Goal: Task Accomplishment & Management: Complete application form

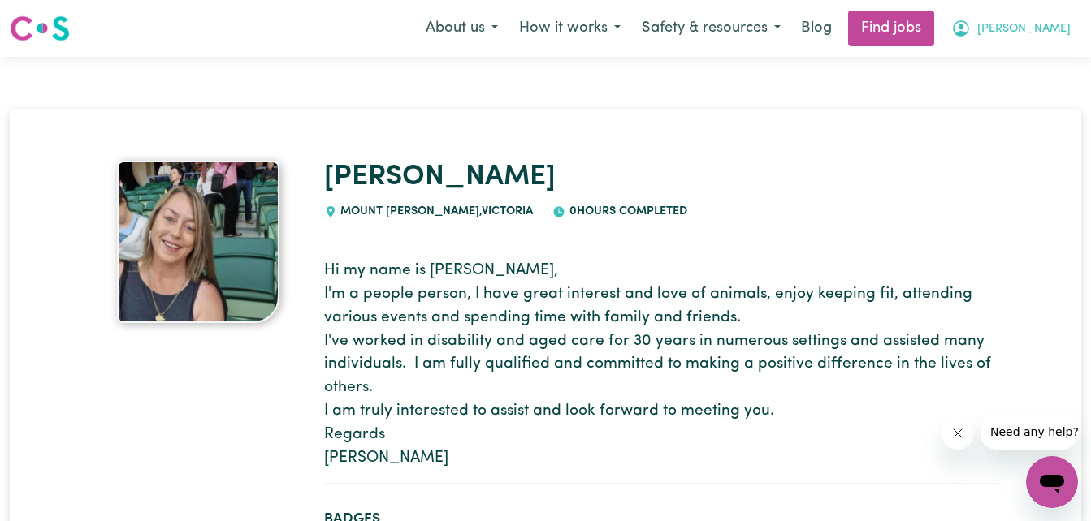
click at [1051, 28] on span "[PERSON_NAME]" at bounding box center [1023, 29] width 93 height 18
click at [989, 89] on link "My Dashboard" at bounding box center [1016, 93] width 128 height 31
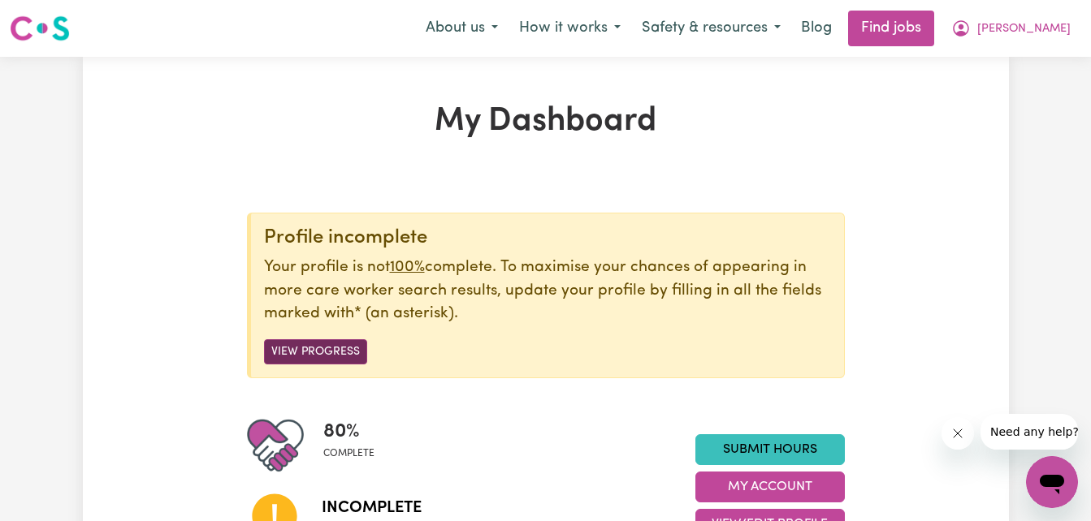
click at [307, 354] on button "View Progress" at bounding box center [315, 352] width 103 height 25
click at [317, 354] on button "View Progress" at bounding box center [315, 352] width 103 height 25
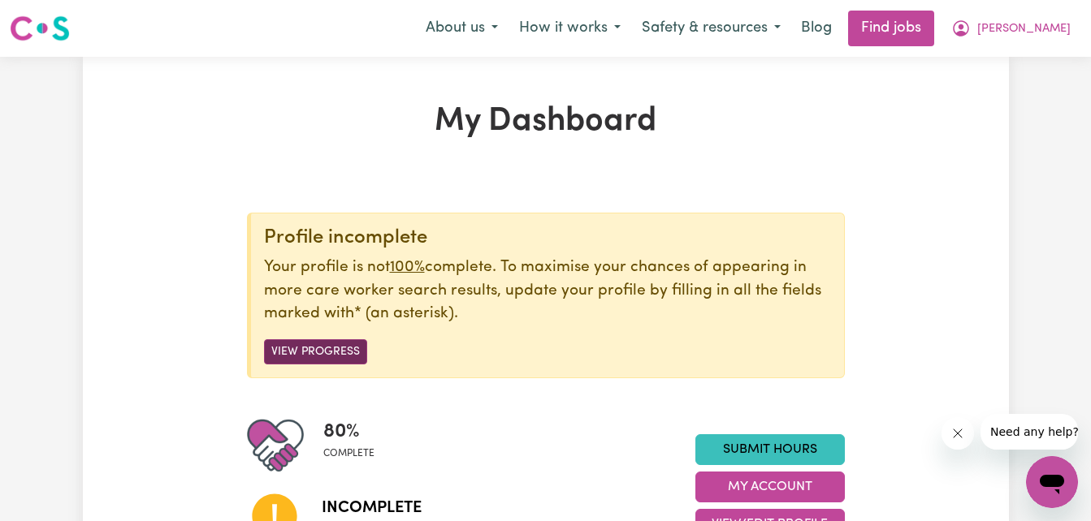
click at [317, 354] on button "View Progress" at bounding box center [315, 352] width 103 height 25
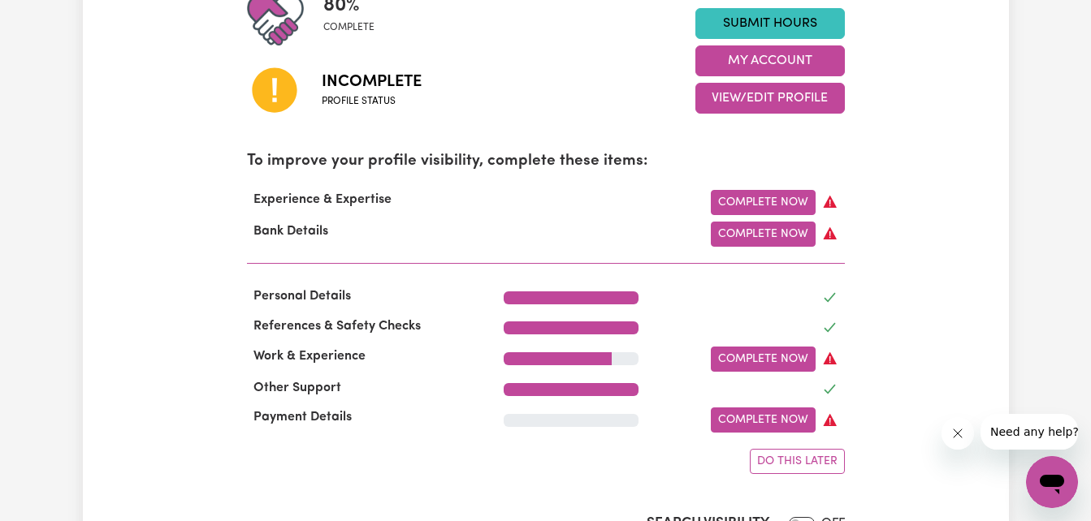
scroll to position [418, 0]
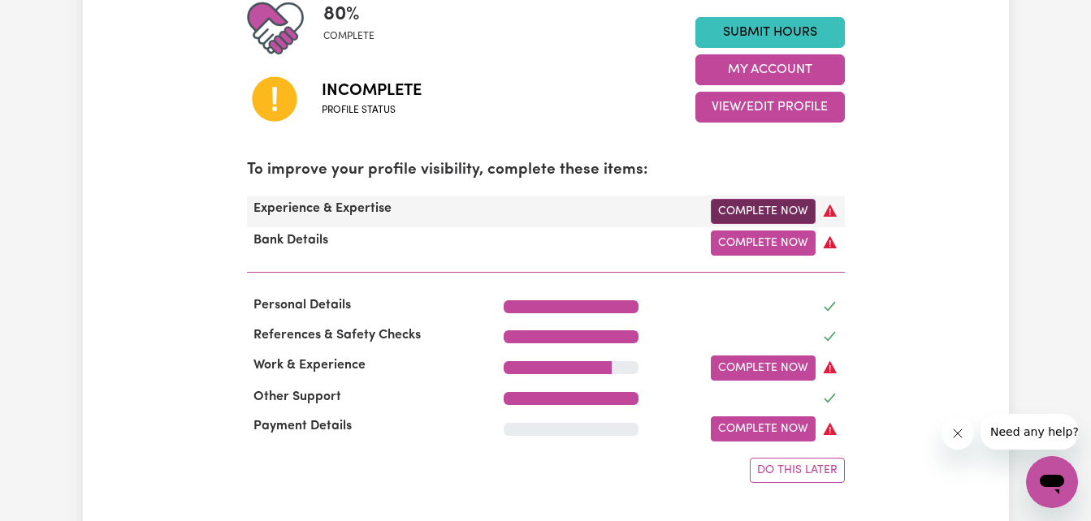
click at [791, 216] on link "Complete Now" at bounding box center [763, 211] width 105 height 25
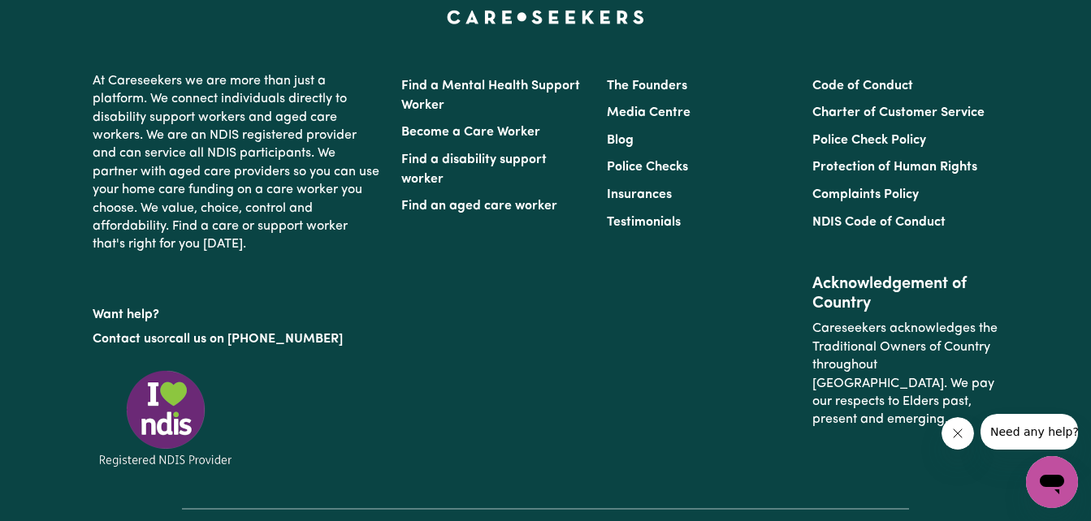
click at [791, 216] on li "Testimonials" at bounding box center [700, 223] width 186 height 28
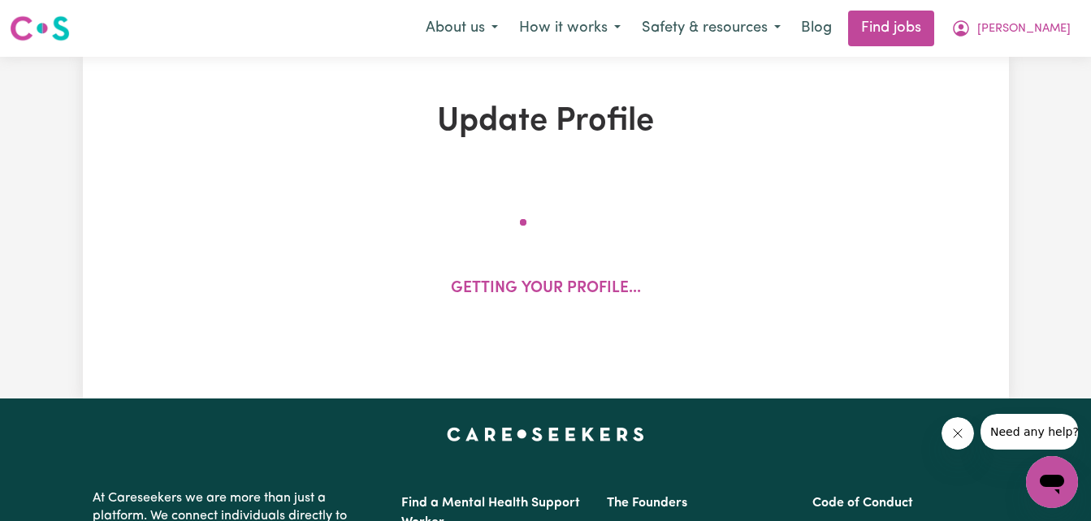
select select "2020"
select select "2012"
select select "2020"
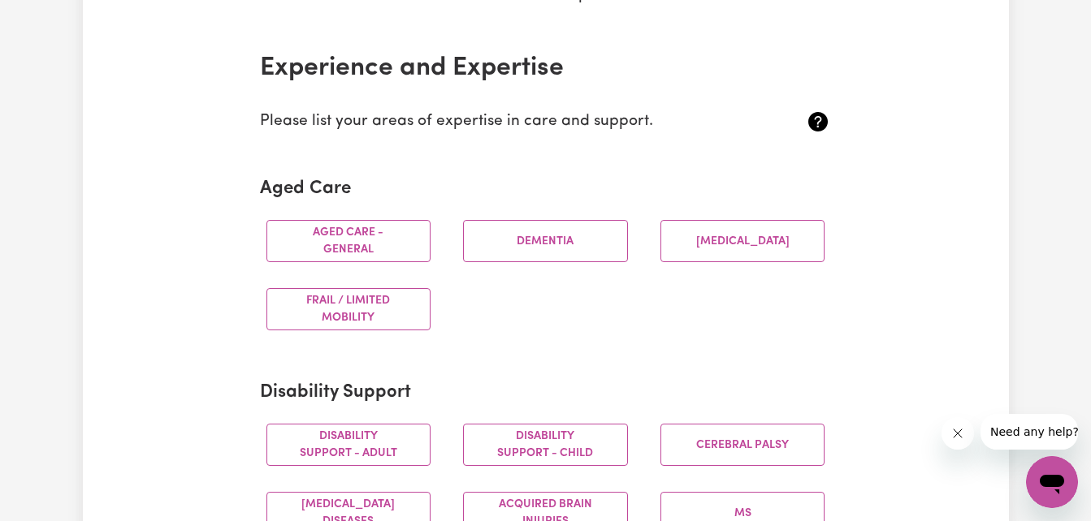
scroll to position [370, 0]
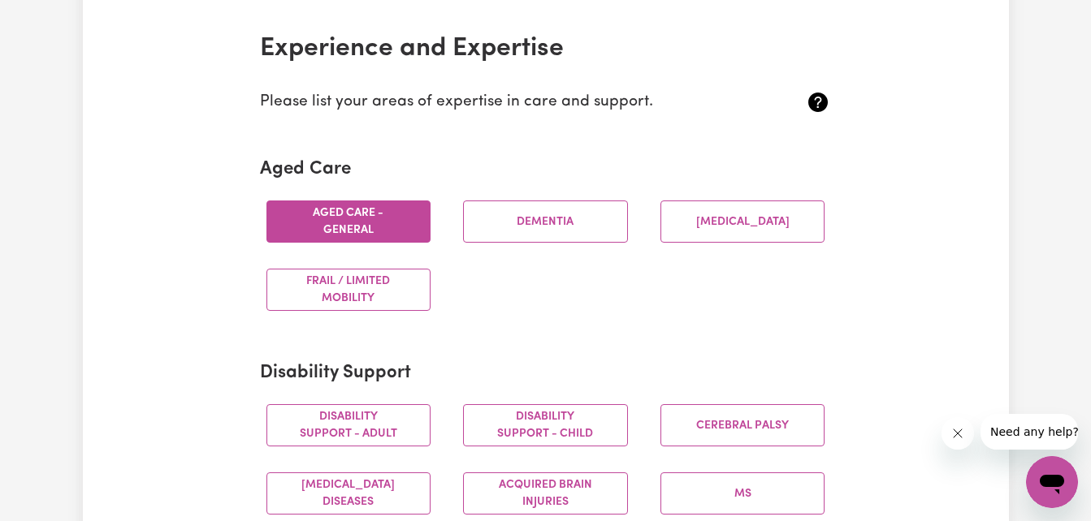
click at [335, 216] on button "Aged care - General" at bounding box center [348, 222] width 165 height 42
click at [368, 234] on button "Aged care - General" at bounding box center [348, 222] width 165 height 42
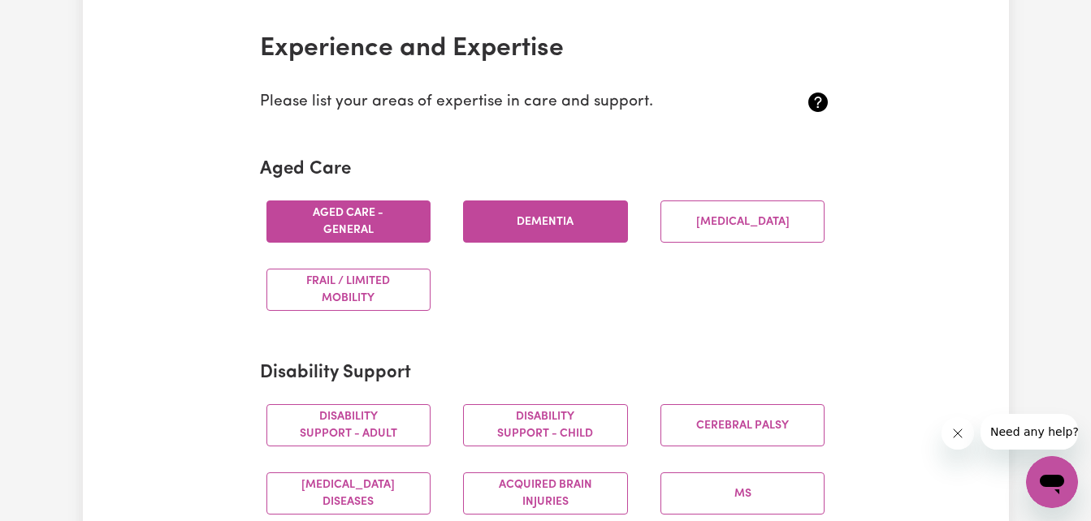
click at [499, 223] on button "Dementia" at bounding box center [545, 222] width 165 height 42
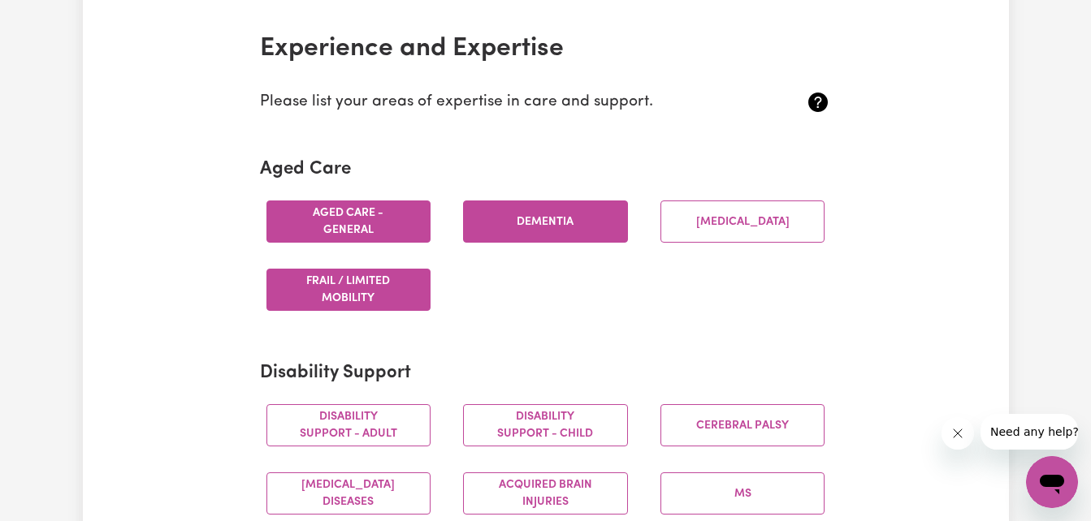
click at [401, 298] on button "Frail / limited mobility" at bounding box center [348, 290] width 165 height 42
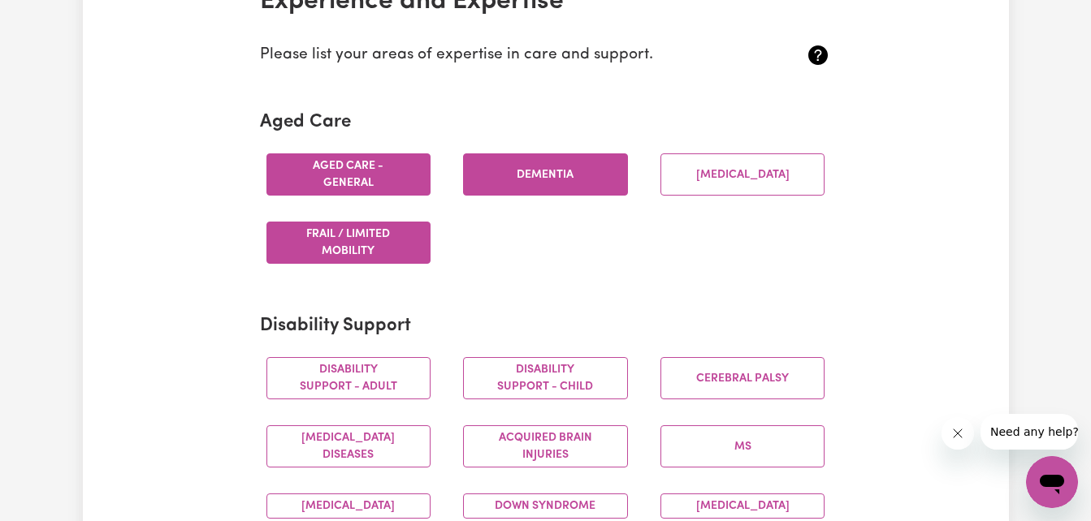
scroll to position [560, 0]
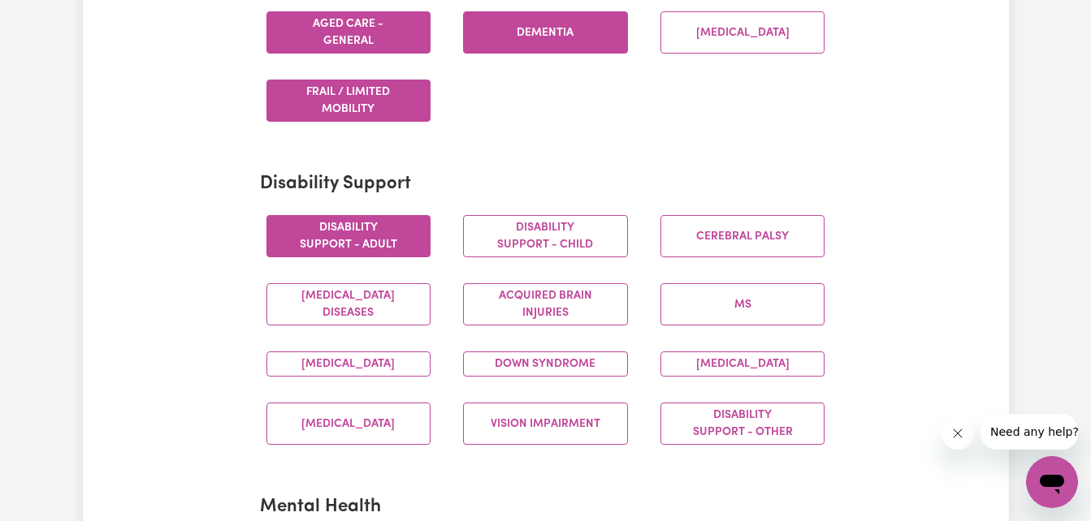
click at [391, 245] on button "Disability support - Adult" at bounding box center [348, 236] width 165 height 42
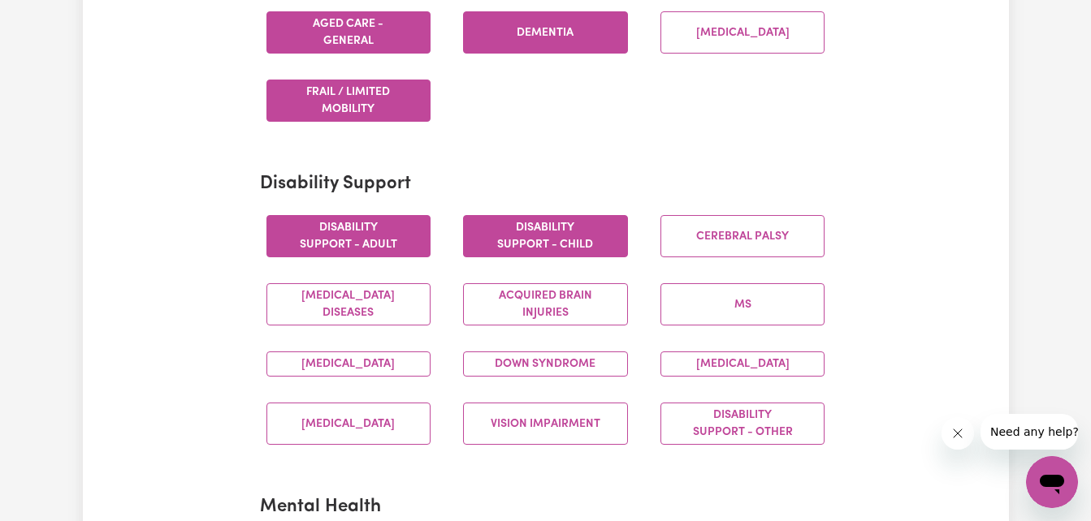
click at [520, 232] on button "Disability support - Child" at bounding box center [545, 236] width 165 height 42
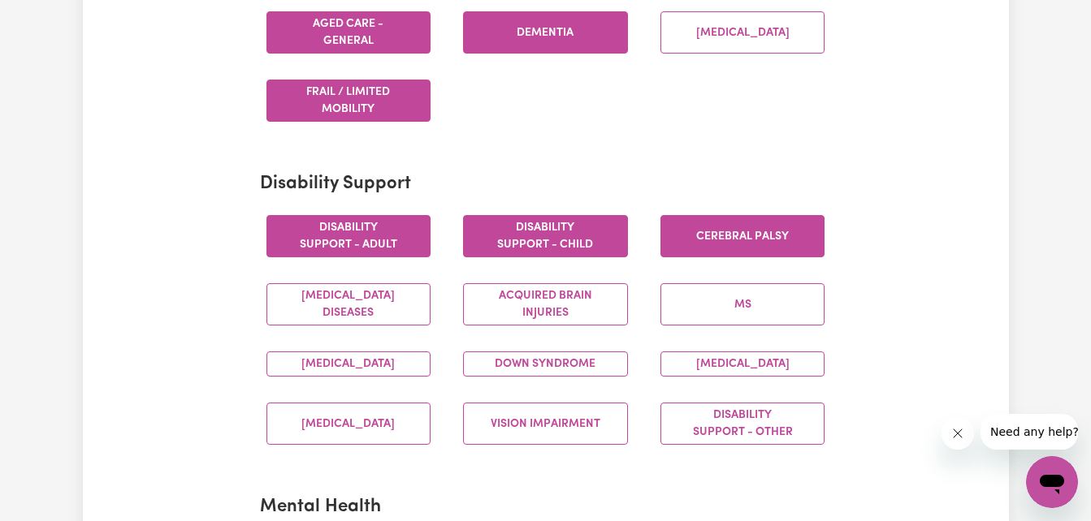
click at [709, 241] on button "Cerebral Palsy" at bounding box center [742, 236] width 165 height 42
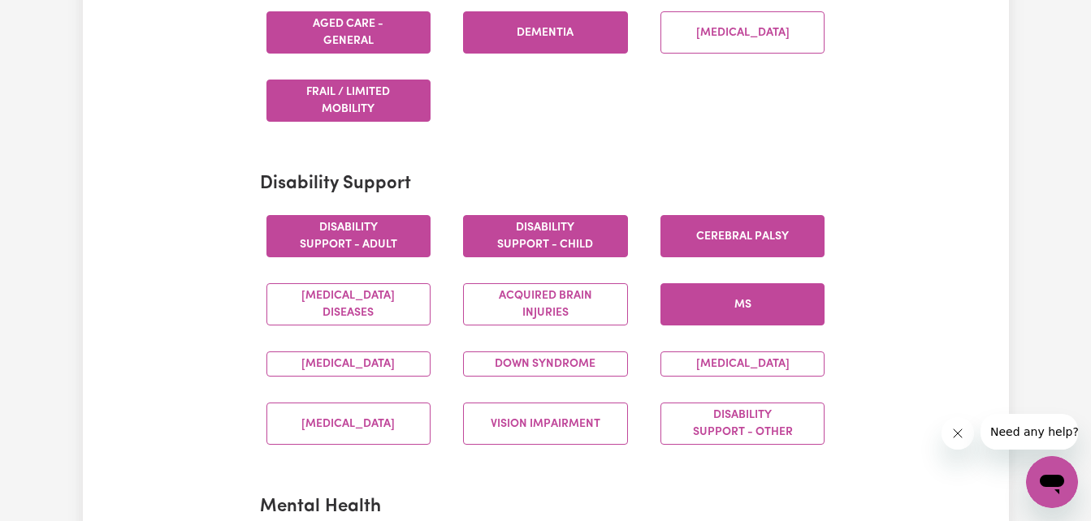
click at [721, 311] on button "MS" at bounding box center [742, 304] width 165 height 42
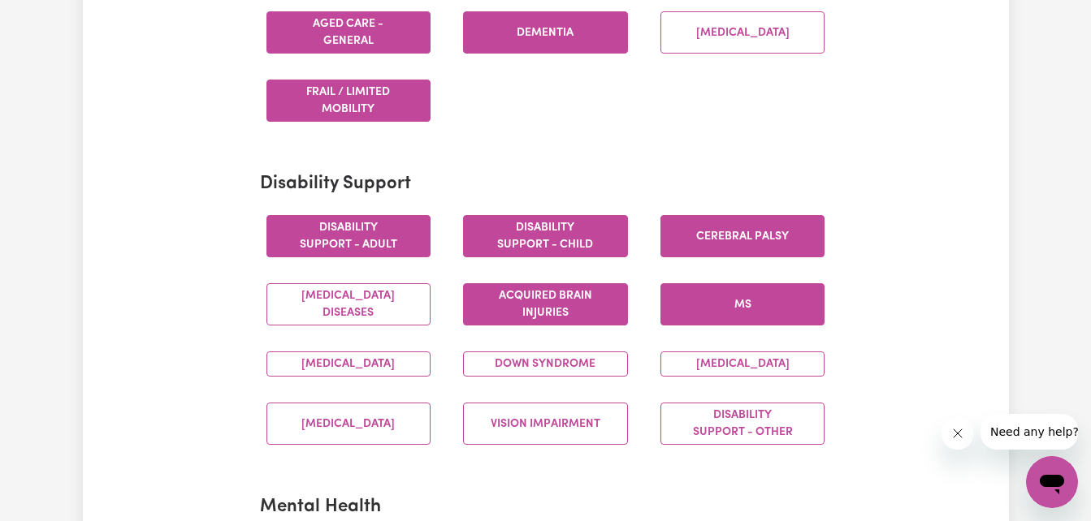
click at [596, 292] on button "Acquired Brain Injuries" at bounding box center [545, 304] width 165 height 42
click at [389, 377] on button "[MEDICAL_DATA]" at bounding box center [348, 364] width 165 height 25
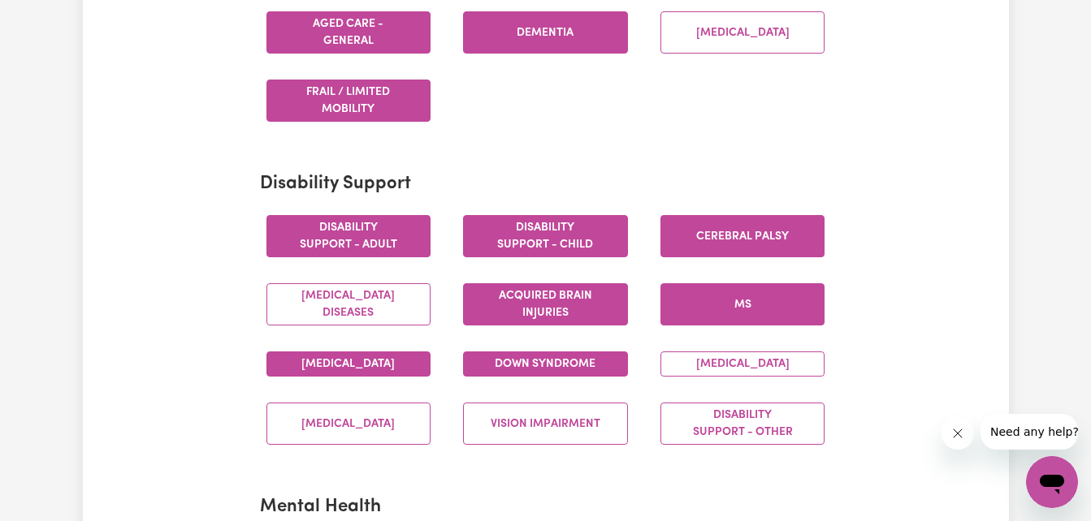
click at [565, 374] on button "Down syndrome" at bounding box center [545, 364] width 165 height 25
click at [757, 377] on button "[MEDICAL_DATA]" at bounding box center [742, 364] width 165 height 25
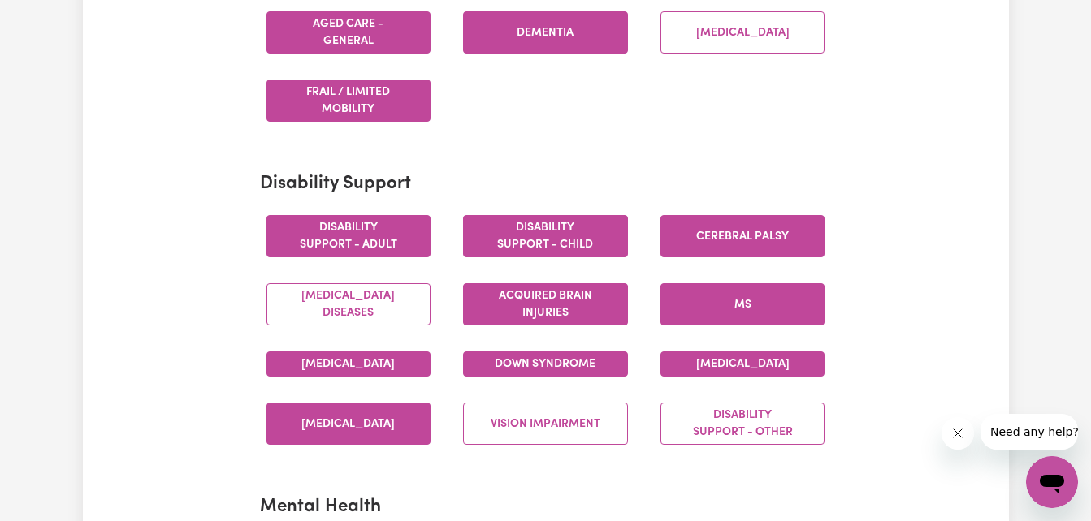
click at [363, 445] on button "[MEDICAL_DATA]" at bounding box center [348, 424] width 165 height 42
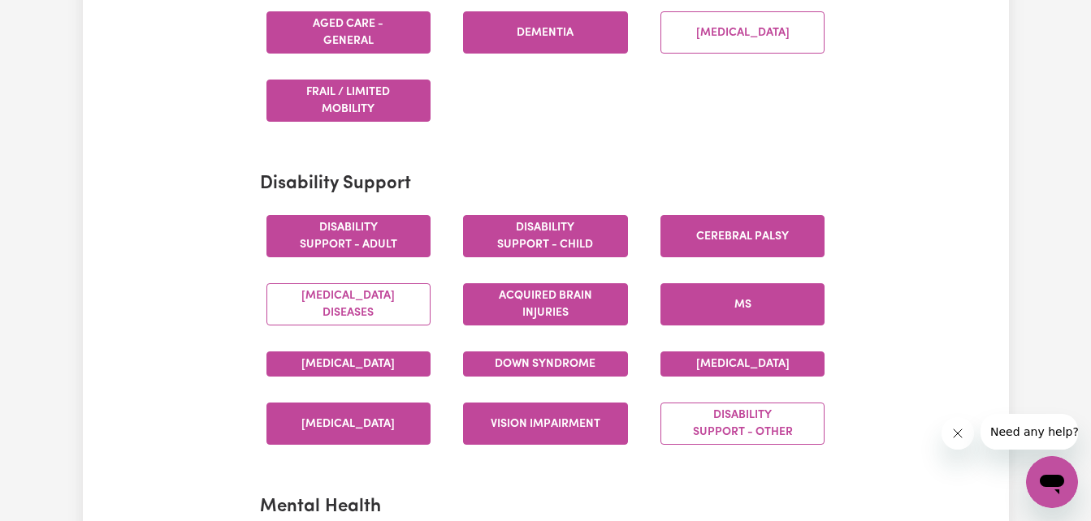
click at [552, 431] on button "Vision impairment" at bounding box center [545, 424] width 165 height 42
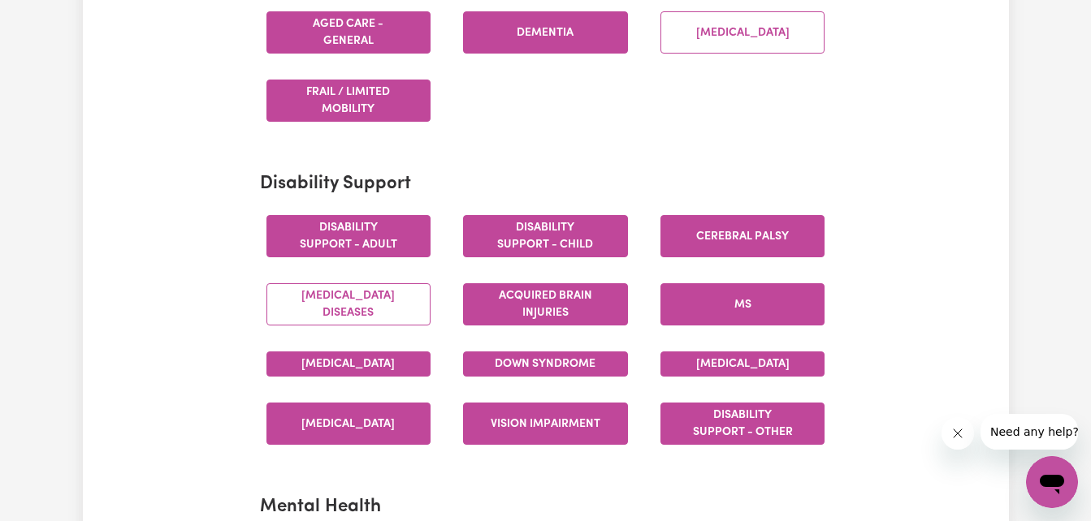
click at [773, 426] on button "Disability support - Other" at bounding box center [742, 424] width 165 height 42
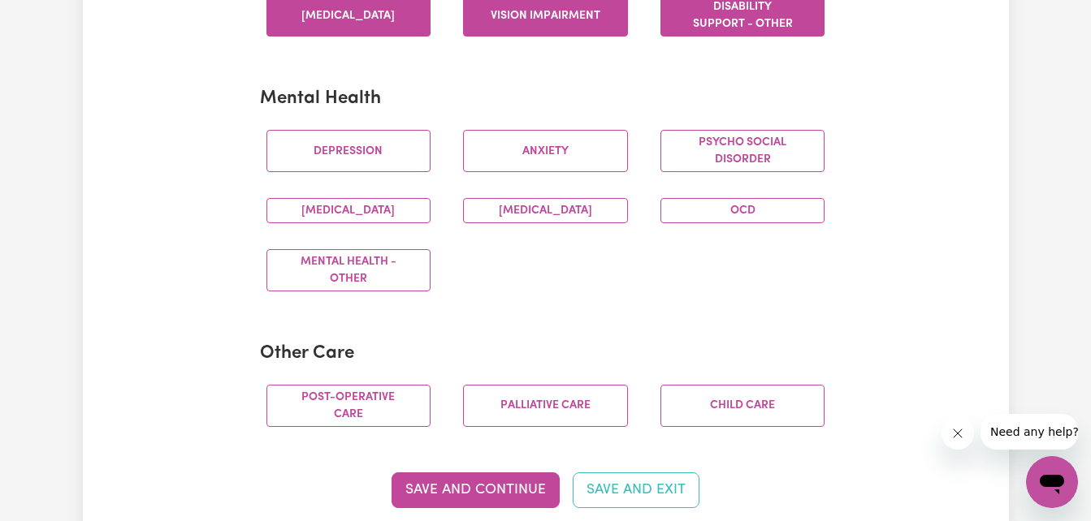
scroll to position [997, 0]
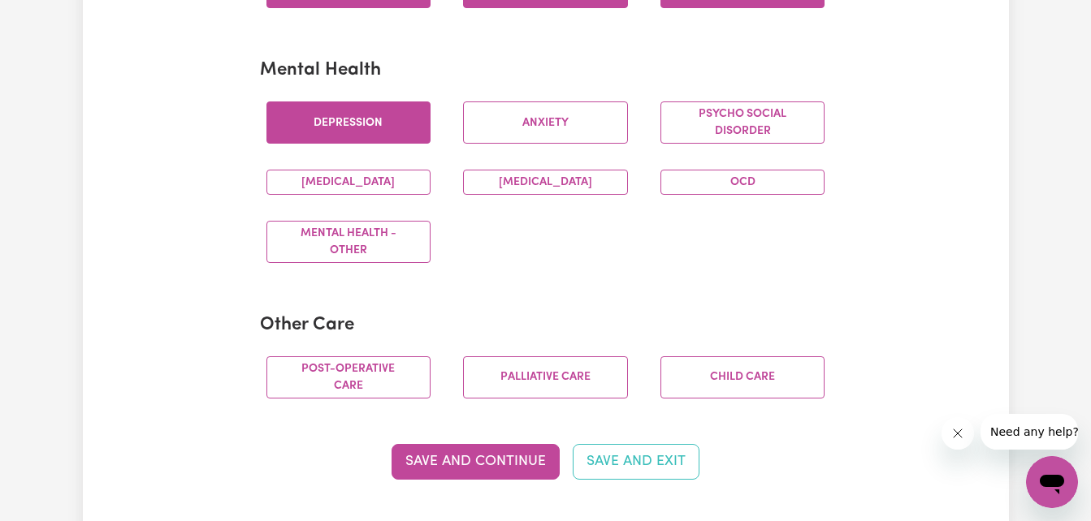
click at [348, 137] on button "Depression" at bounding box center [348, 123] width 165 height 42
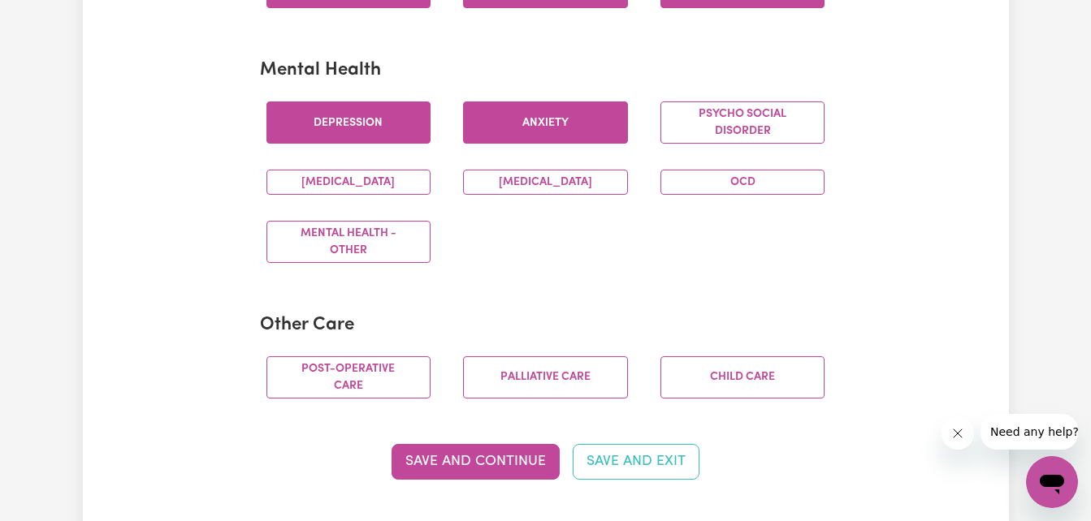
click at [512, 144] on button "Anxiety" at bounding box center [545, 123] width 165 height 42
click at [383, 195] on button "[MEDICAL_DATA]" at bounding box center [348, 182] width 165 height 25
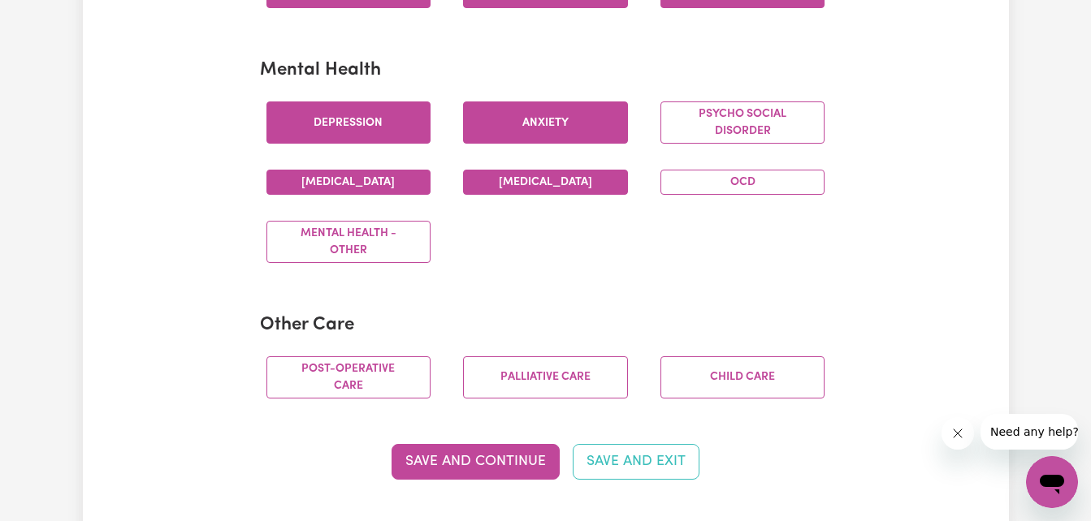
click at [530, 195] on button "[MEDICAL_DATA]" at bounding box center [545, 182] width 165 height 25
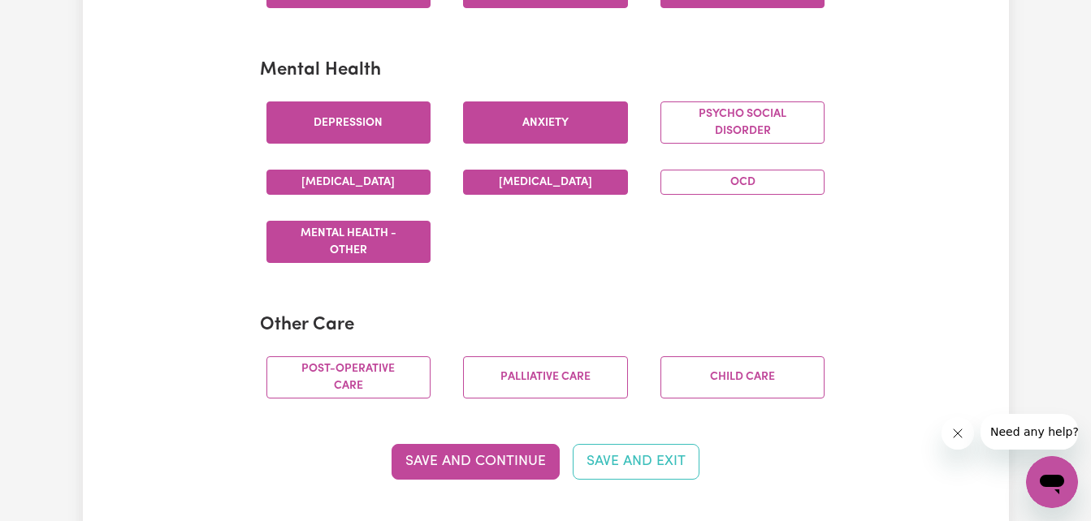
click at [371, 263] on button "Mental Health - Other" at bounding box center [348, 242] width 165 height 42
click at [747, 195] on button "OCD" at bounding box center [742, 182] width 165 height 25
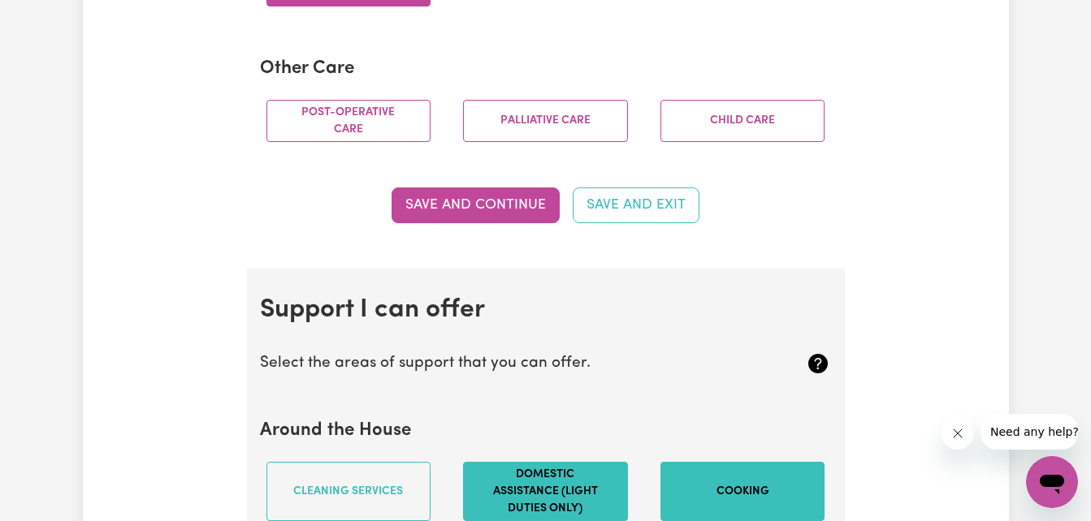
scroll to position [1272, 0]
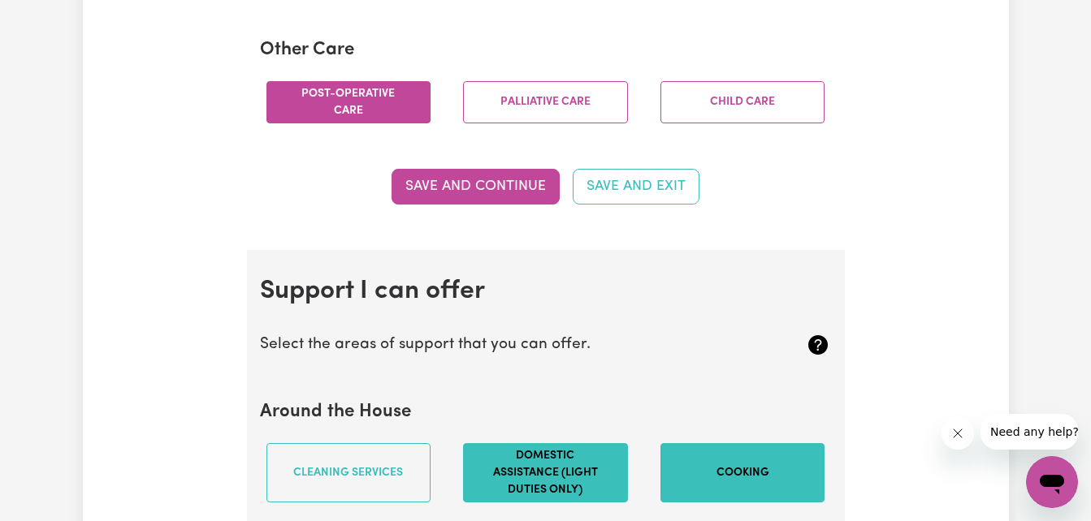
click at [369, 115] on button "Post-operative care" at bounding box center [348, 102] width 165 height 42
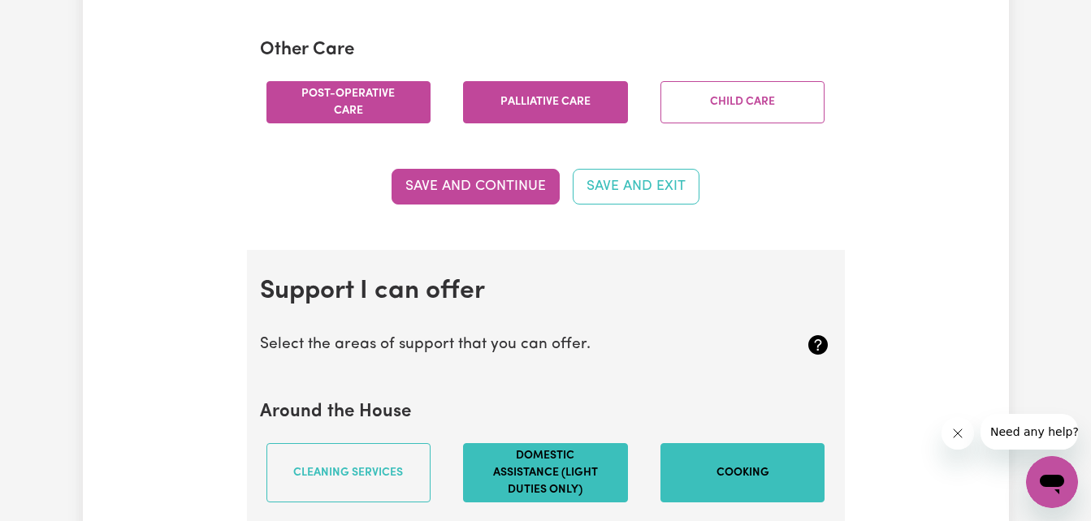
click at [513, 123] on button "Palliative care" at bounding box center [545, 102] width 165 height 42
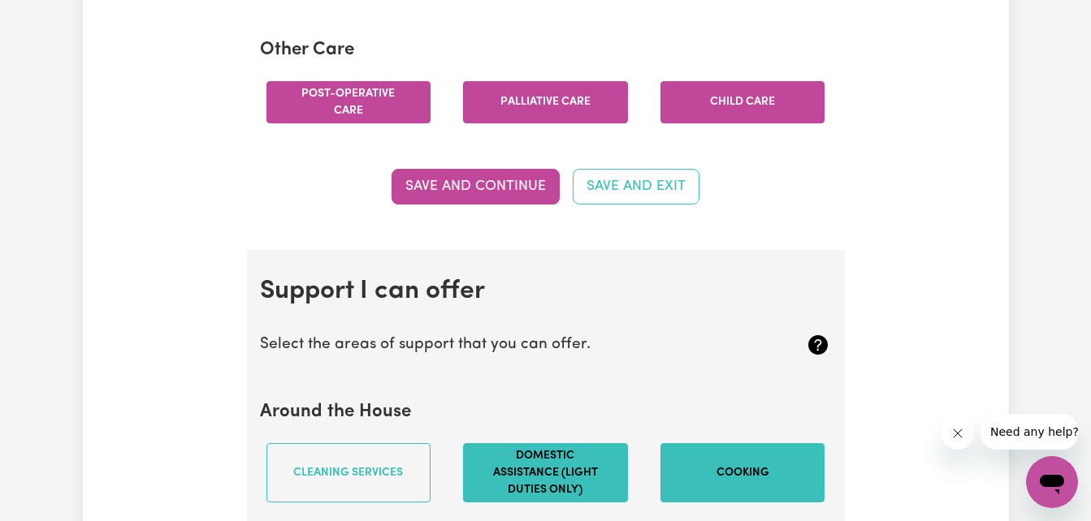
click at [729, 119] on button "Child care" at bounding box center [742, 102] width 165 height 42
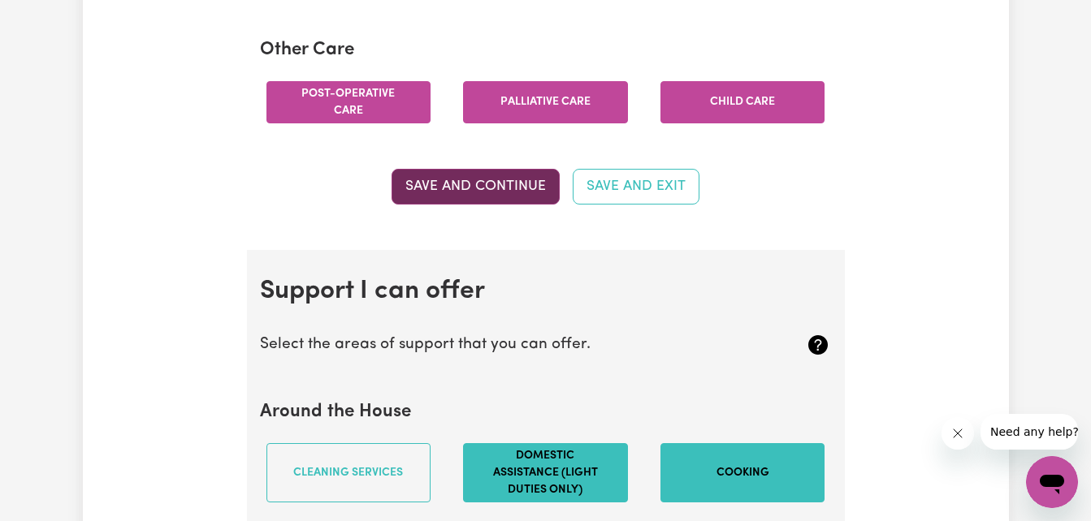
click at [535, 200] on button "Save and Continue" at bounding box center [476, 187] width 168 height 36
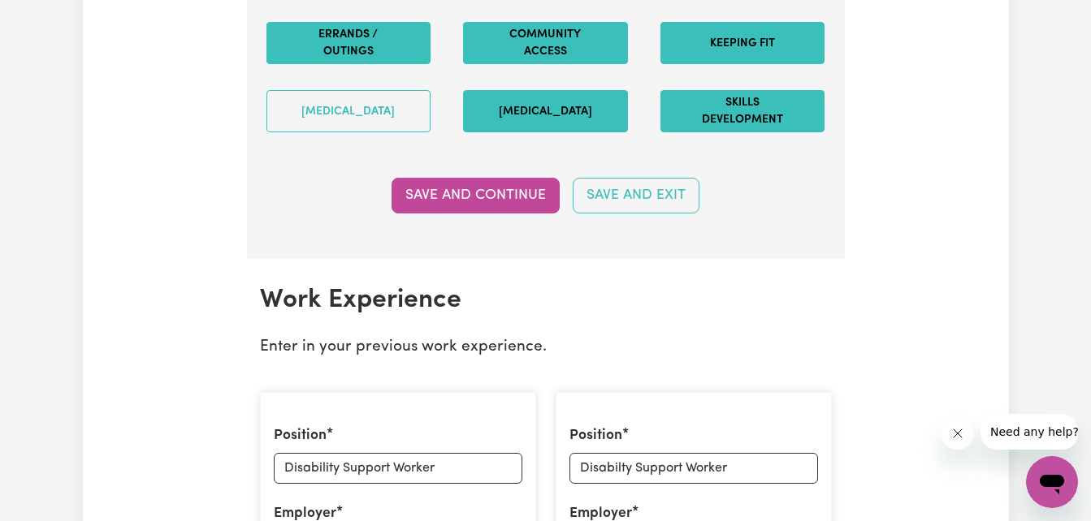
scroll to position [2214, 0]
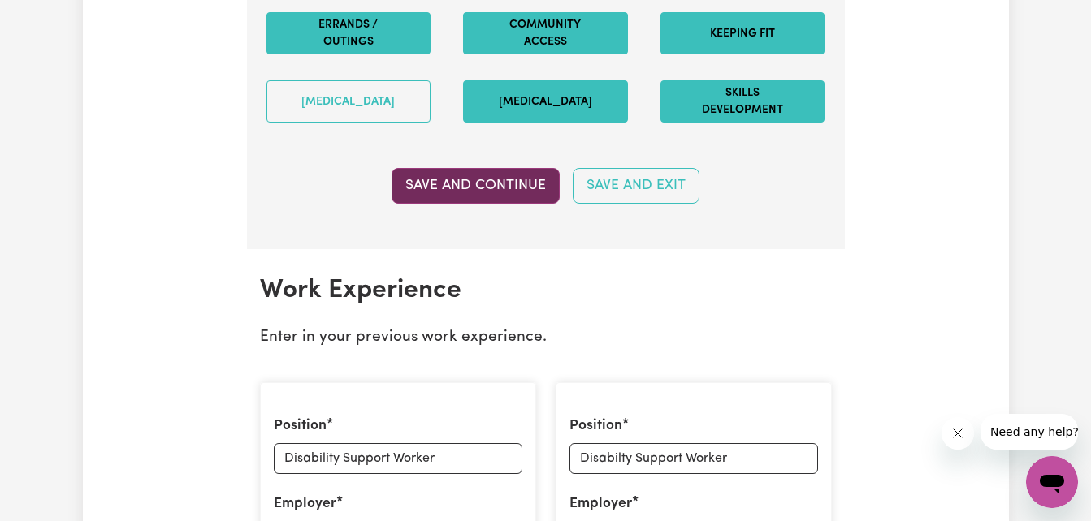
click at [487, 204] on button "Save and Continue" at bounding box center [476, 186] width 168 height 36
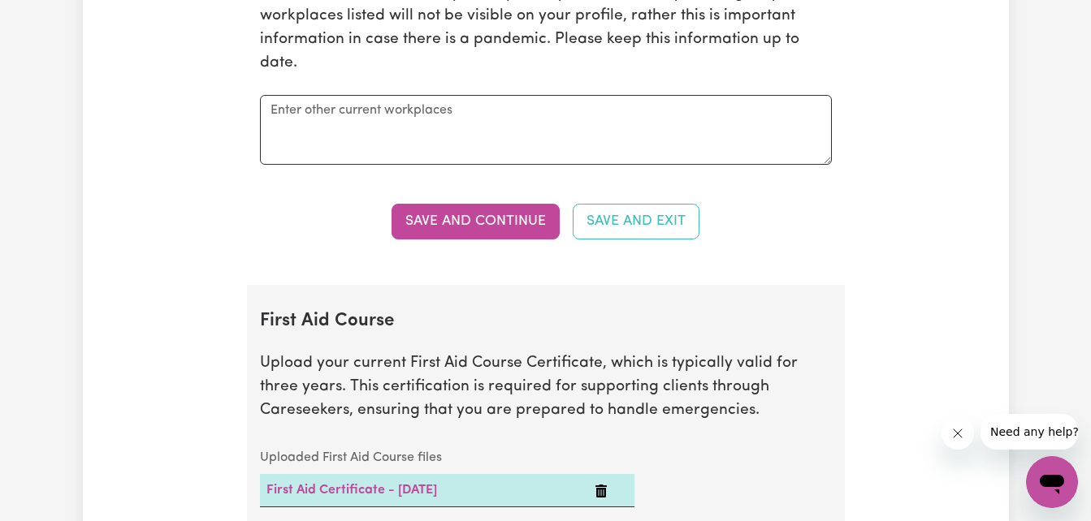
scroll to position [3126, 0]
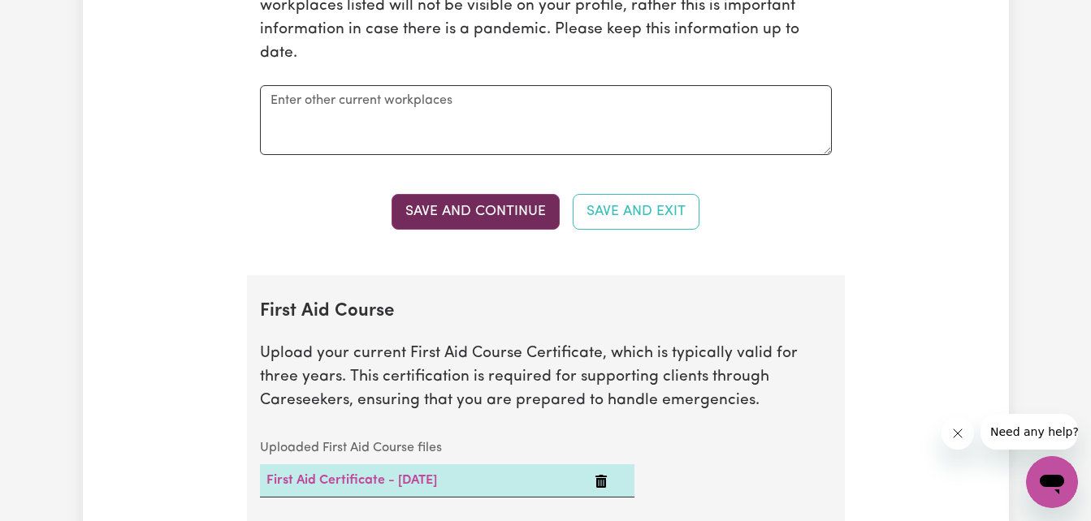
click at [526, 228] on button "Save and Continue" at bounding box center [476, 212] width 168 height 36
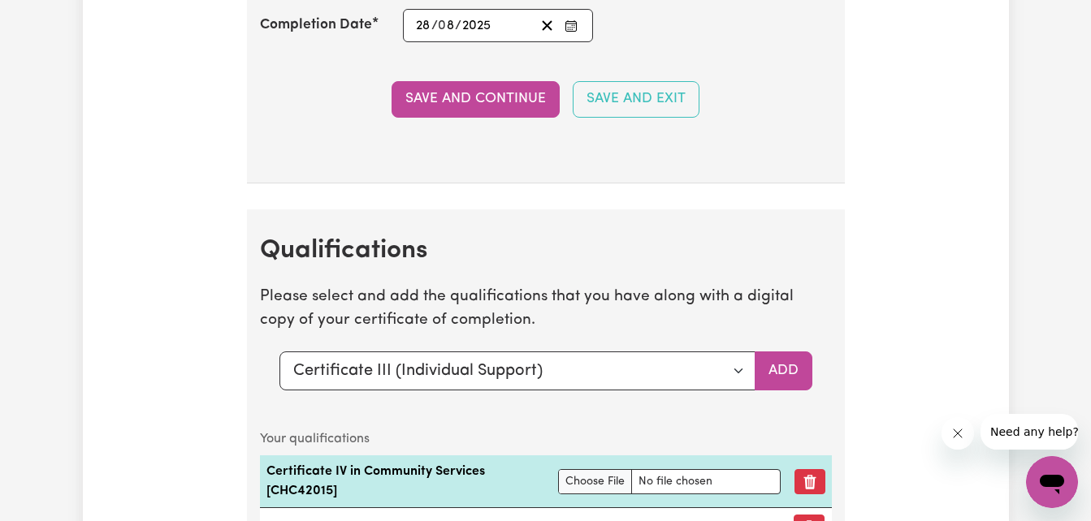
scroll to position [4291, 0]
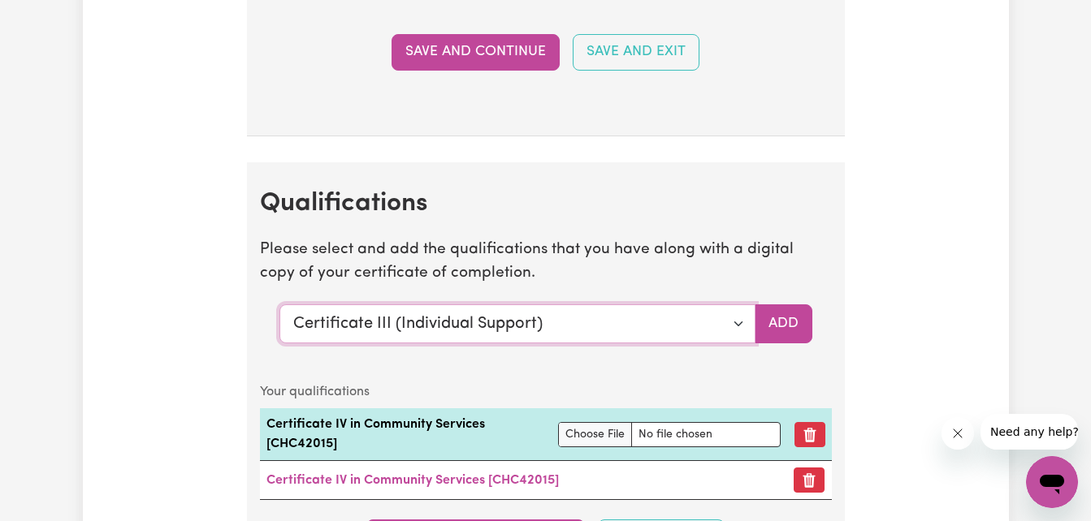
click at [737, 340] on select "Select a qualification to add... Certificate III (Individual Support) Certifica…" at bounding box center [517, 324] width 476 height 39
select select "Certificate IV (Disability Support)"
click at [279, 322] on select "Select a qualification to add... Certificate III (Individual Support) Certifica…" at bounding box center [517, 324] width 476 height 39
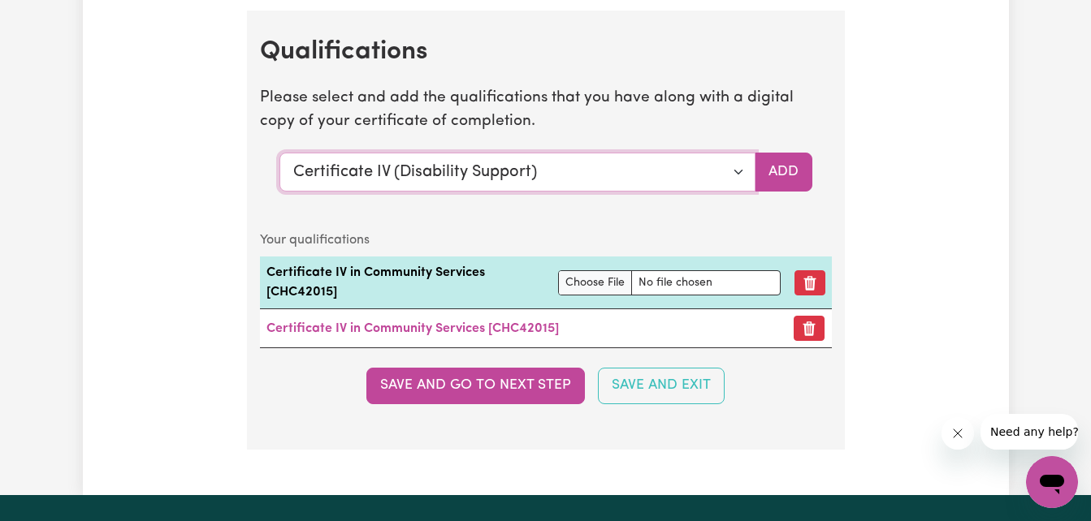
scroll to position [4453, 0]
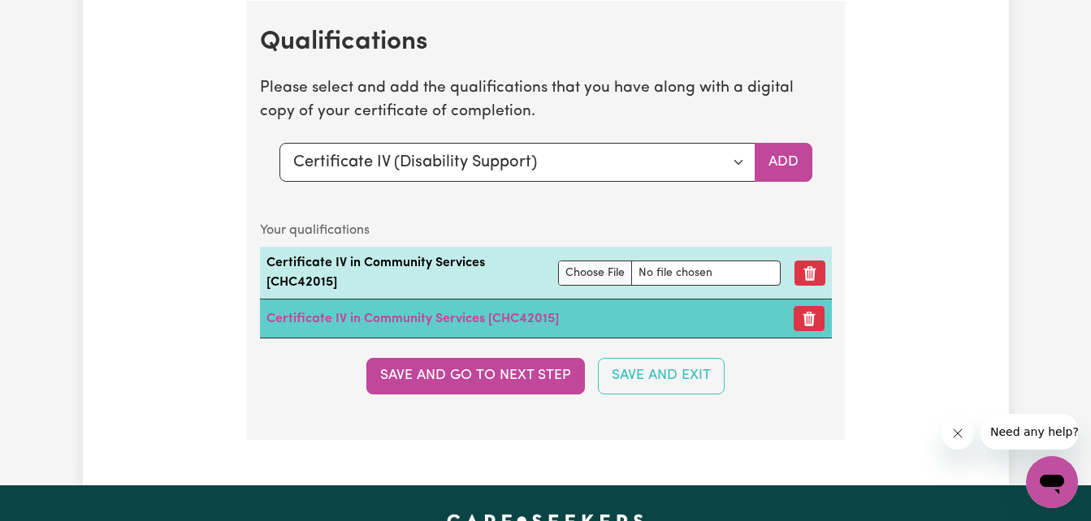
click at [499, 327] on td "Certificate IV in Community Services [CHC42015]" at bounding box center [524, 319] width 528 height 39
drag, startPoint x: 499, startPoint y: 327, endPoint x: 405, endPoint y: 332, distance: 94.4
click at [405, 326] on link "Certificate IV in Community Services [CHC42015]" at bounding box center [412, 319] width 292 height 13
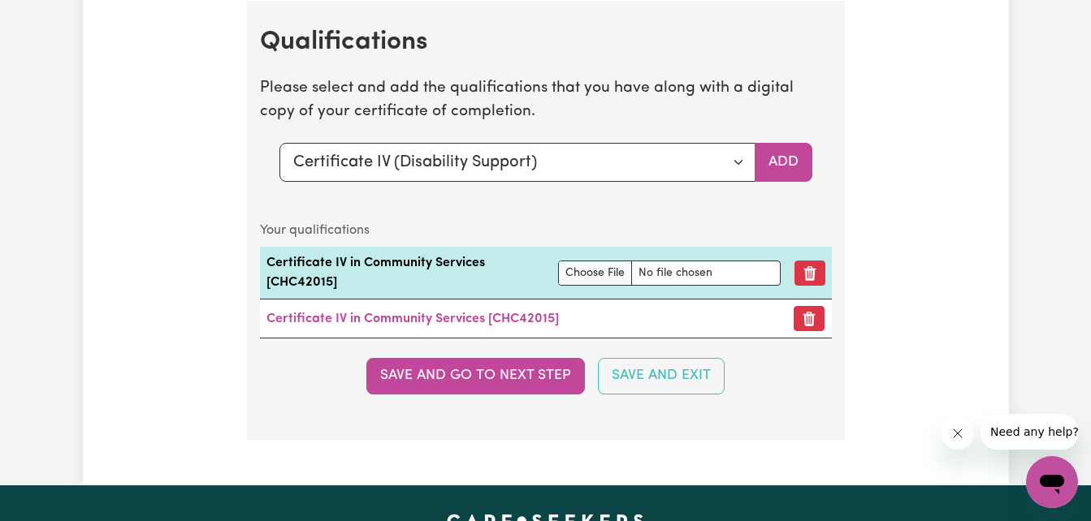
click at [649, 219] on section "Qualifications Please select and add the qualifications that you have along wit…" at bounding box center [546, 220] width 598 height 439
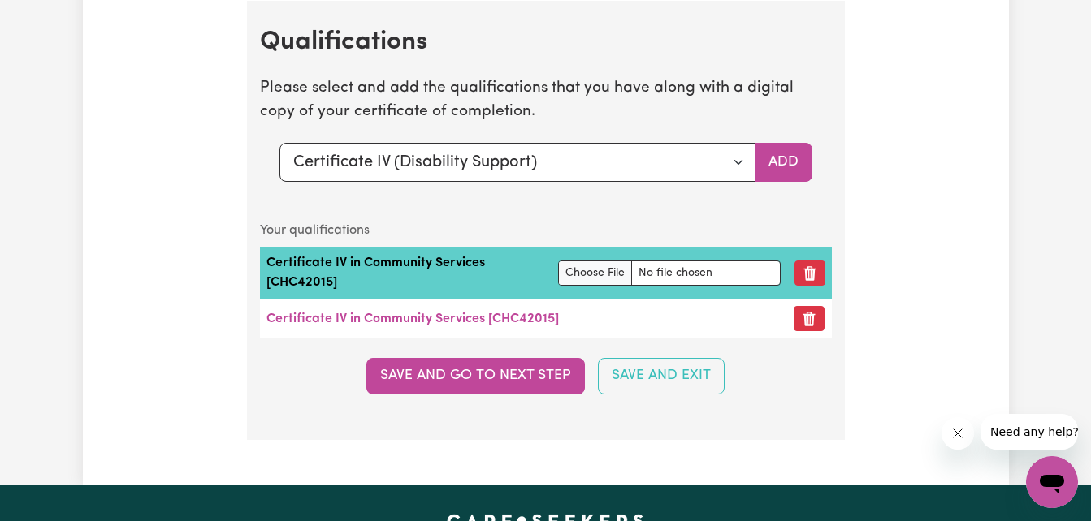
click at [495, 275] on td "Certificate IV in Community Services [CHC42015]" at bounding box center [406, 273] width 292 height 53
click at [438, 289] on td "Certificate IV in Community Services [CHC42015]" at bounding box center [406, 273] width 292 height 53
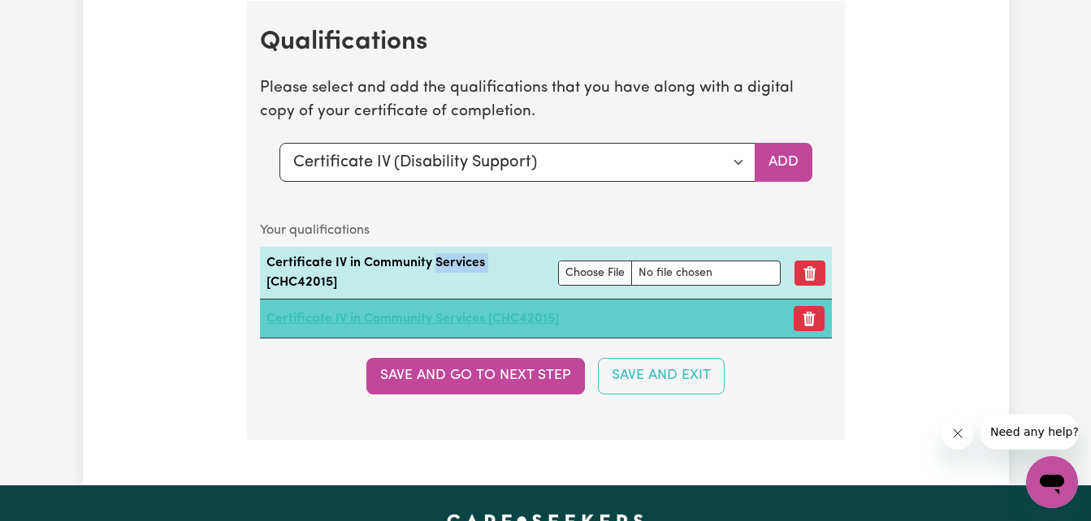
drag, startPoint x: 438, startPoint y: 289, endPoint x: 448, endPoint y: 328, distance: 40.2
click at [448, 326] on link "Certificate IV in Community Services [CHC42015]" at bounding box center [412, 319] width 292 height 13
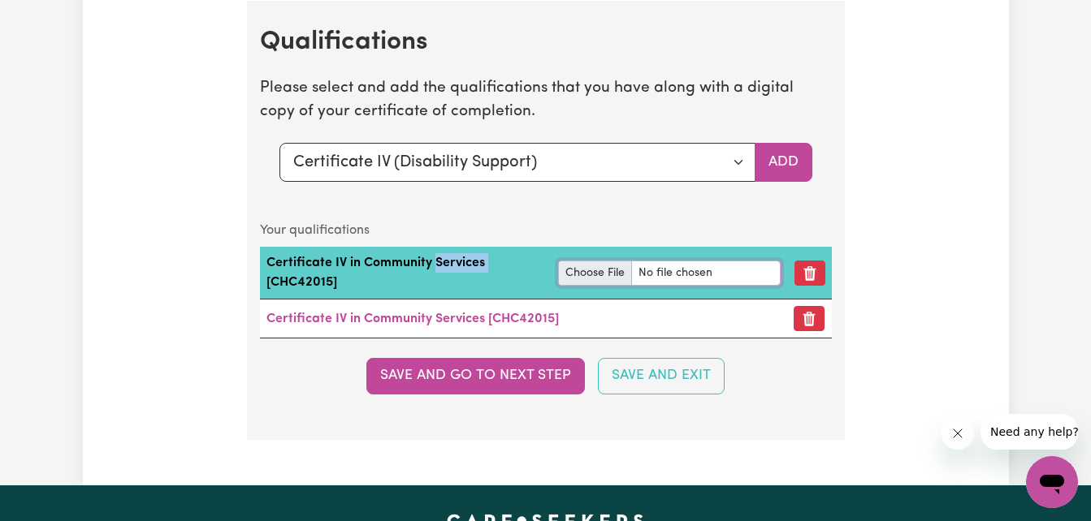
click at [604, 286] on input "file" at bounding box center [669, 273] width 223 height 25
type input "C:\fakepath\CERT1V.jpg"
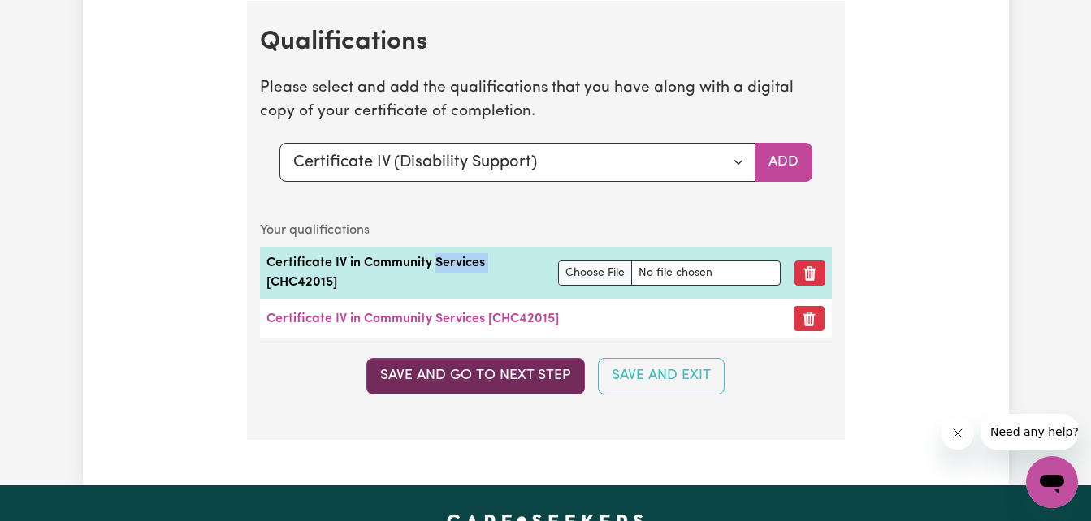
click at [512, 389] on button "Save and go to next step" at bounding box center [475, 376] width 219 height 36
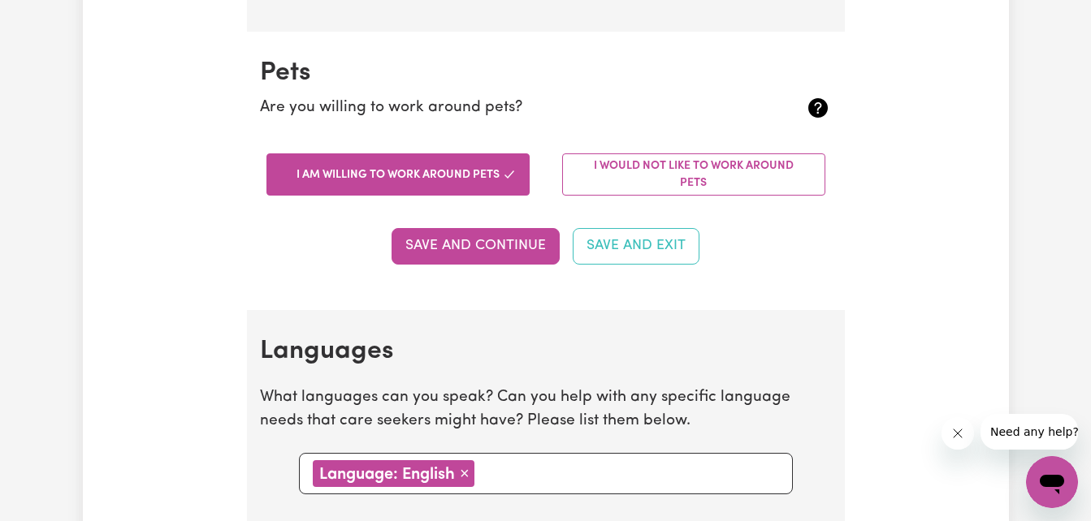
scroll to position [1428, 0]
